Goal: Task Accomplishment & Management: Manage account settings

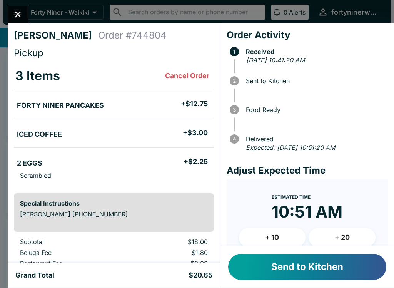
click at [303, 268] on button "Send to Kitchen" at bounding box center [307, 267] width 158 height 26
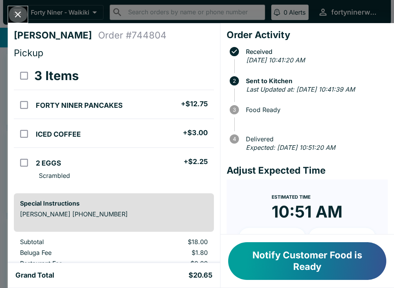
click at [23, 20] on button "Close" at bounding box center [18, 14] width 20 height 17
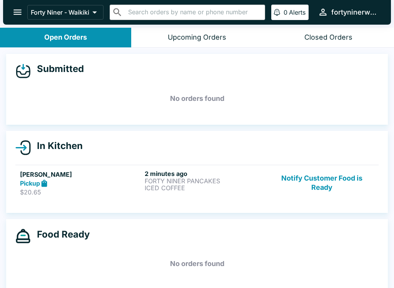
click at [325, 189] on button "Notify Customer Food is Ready" at bounding box center [322, 183] width 104 height 27
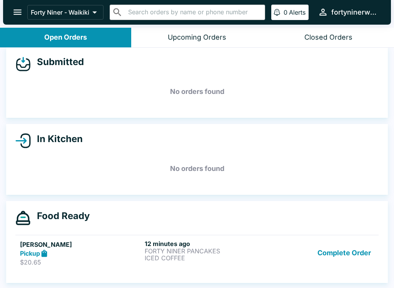
scroll to position [7, 0]
click at [109, 252] on div "Pickup" at bounding box center [81, 253] width 122 height 9
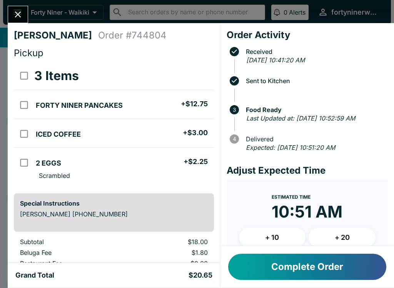
click at [20, 19] on icon "Close" at bounding box center [18, 14] width 10 height 10
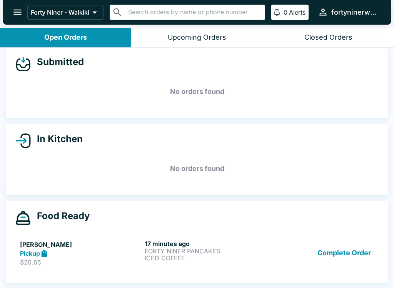
click at [348, 255] on button "Complete Order" at bounding box center [345, 253] width 60 height 27
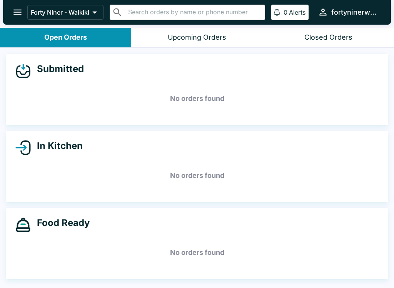
scroll to position [1, 0]
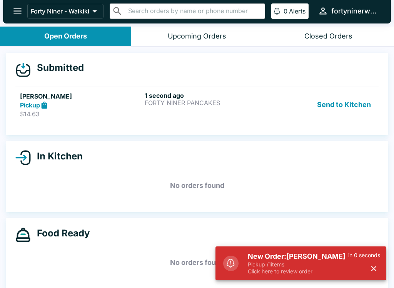
click at [296, 90] on link "[PERSON_NAME] Pickup $14.63 1 second ago FORTY NINER PANCAKES Send to Kitchen" at bounding box center [196, 105] width 363 height 36
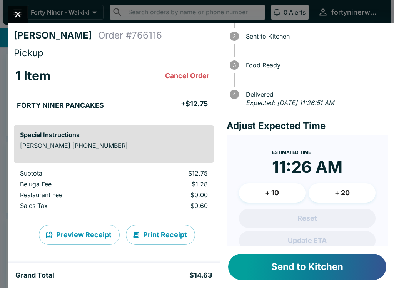
scroll to position [44, 0]
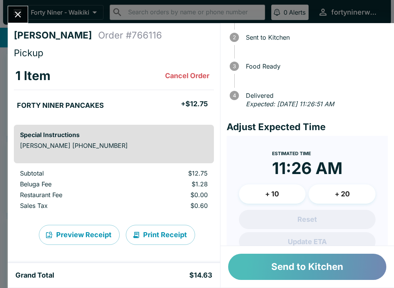
click at [313, 265] on button "Send to Kitchen" at bounding box center [307, 267] width 158 height 26
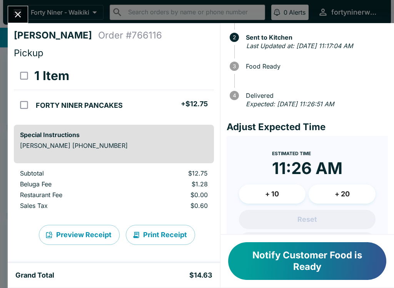
scroll to position [0, 0]
click at [322, 257] on button "Notify Customer Food is Ready" at bounding box center [307, 261] width 158 height 38
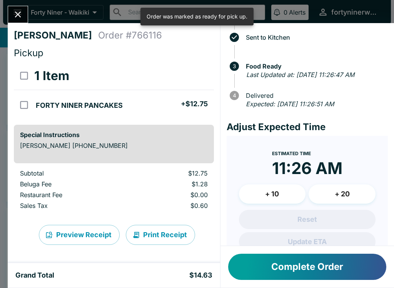
click at [21, 13] on icon "Close" at bounding box center [18, 14] width 10 height 10
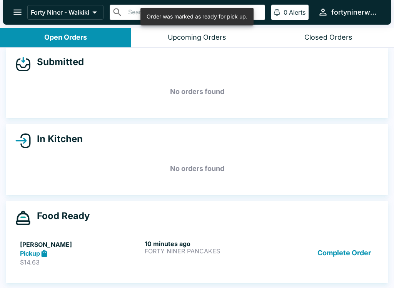
scroll to position [7, 0]
click at [340, 252] on button "Complete Order" at bounding box center [345, 253] width 60 height 27
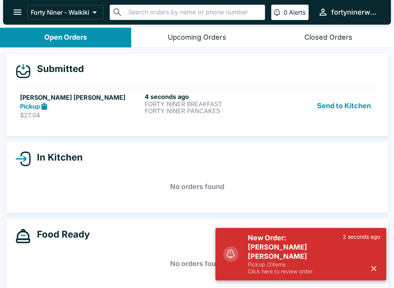
click at [370, 264] on icon "button" at bounding box center [374, 268] width 9 height 9
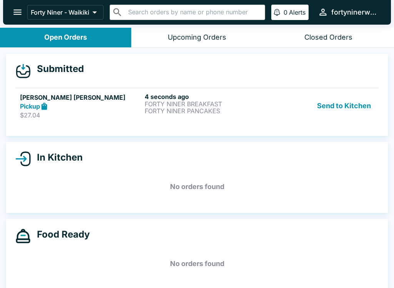
click at [114, 105] on div "Pickup" at bounding box center [81, 106] width 122 height 9
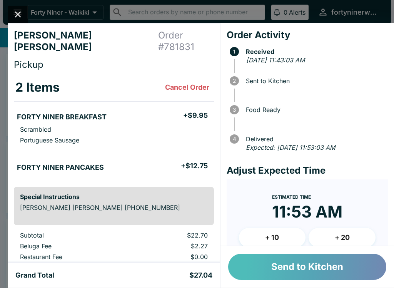
click at [283, 264] on button "Send to Kitchen" at bounding box center [307, 267] width 158 height 26
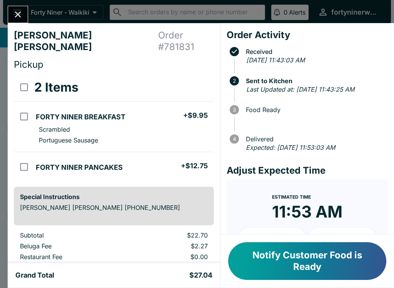
click at [22, 20] on icon "Close" at bounding box center [18, 14] width 10 height 10
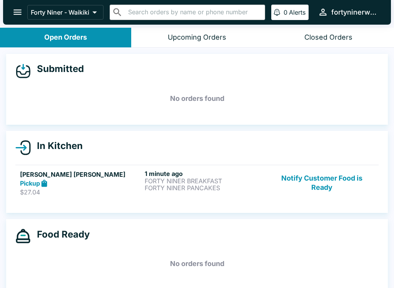
click at [322, 188] on button "Notify Customer Food is Ready" at bounding box center [322, 183] width 104 height 27
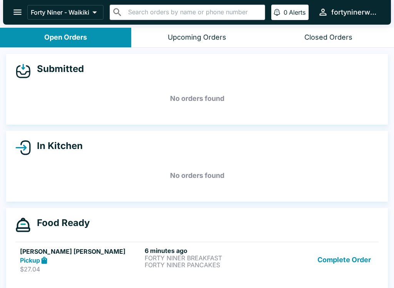
click at [344, 260] on button "Complete Order" at bounding box center [345, 260] width 60 height 27
